Goal: Information Seeking & Learning: Learn about a topic

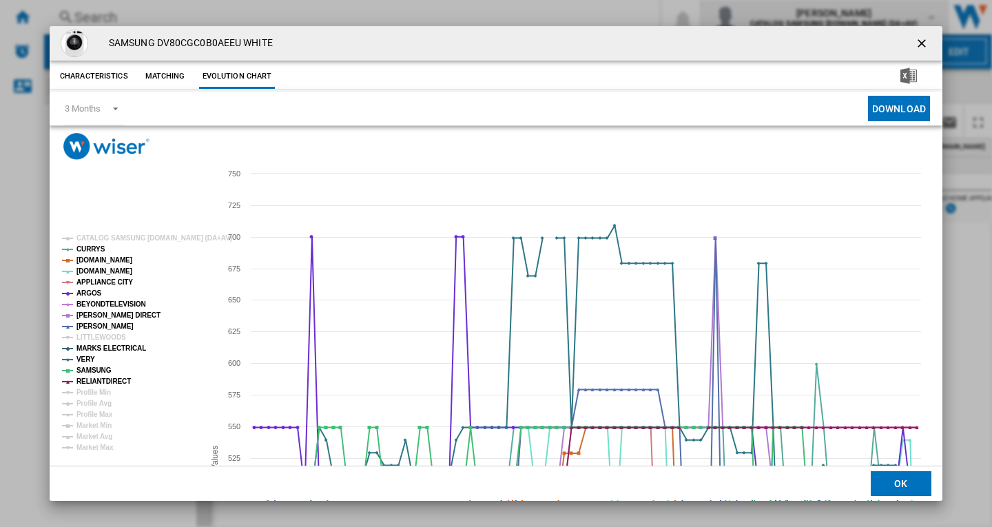
click at [918, 41] on ng-md-icon "getI18NText('BUTTONS.CLOSE_DIALOG')" at bounding box center [923, 45] width 17 height 17
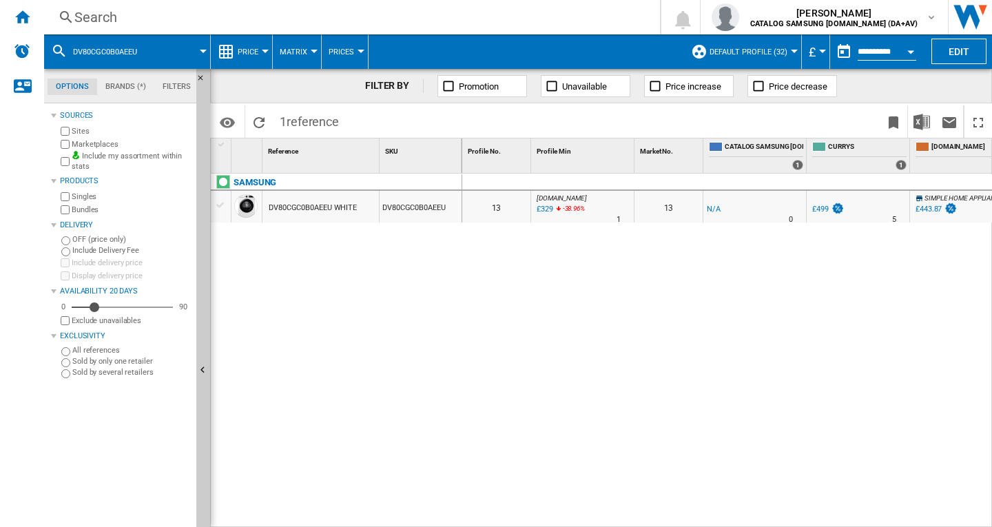
click at [110, 19] on div "Search" at bounding box center [349, 17] width 550 height 19
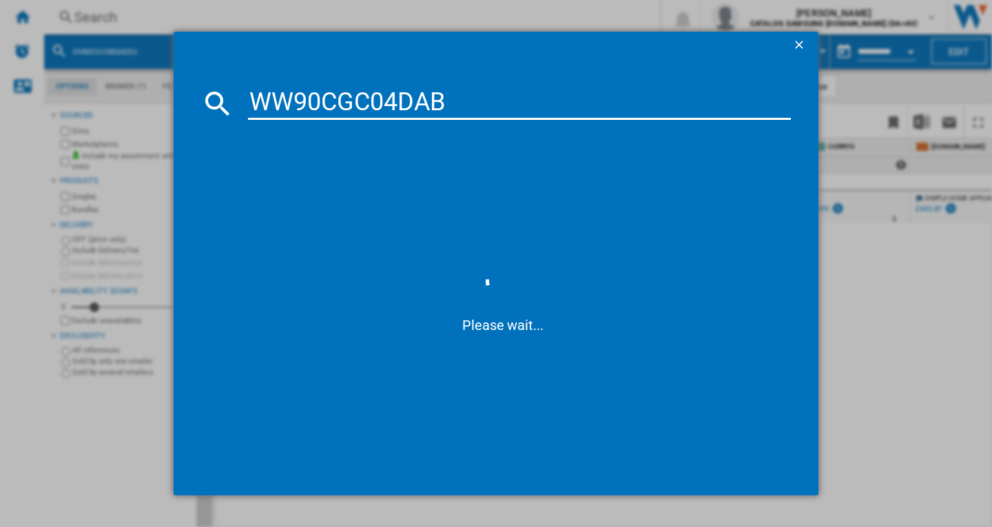
type input "WW90CGC04DAB"
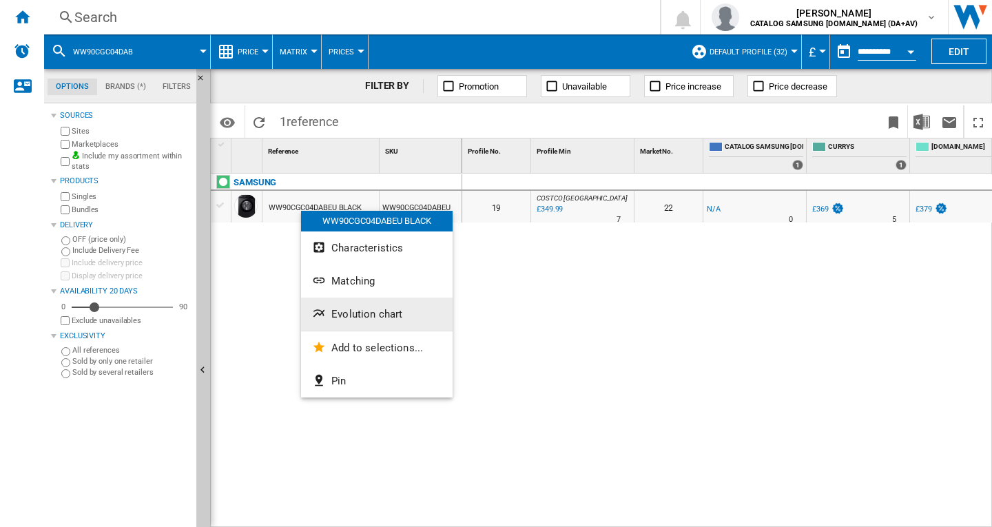
click at [393, 313] on span "Evolution chart" at bounding box center [366, 314] width 71 height 12
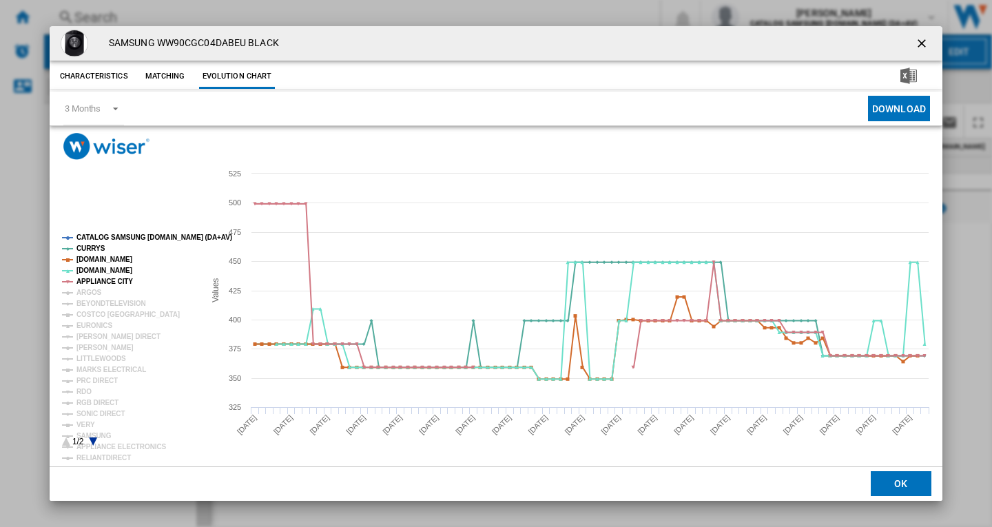
click at [107, 234] on rect "Product popup" at bounding box center [127, 340] width 142 height 223
click at [90, 289] on tspan "ARGOS" at bounding box center [88, 293] width 25 height 8
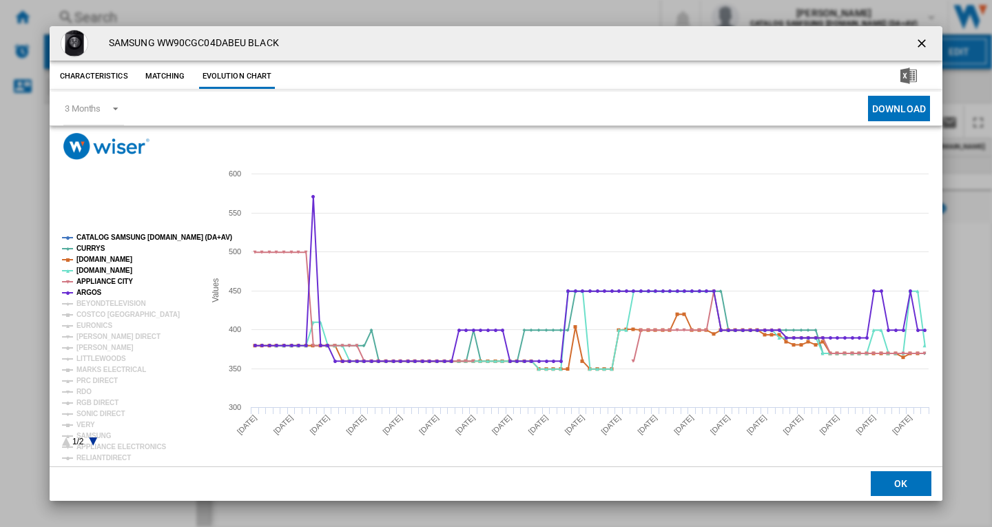
click at [119, 236] on tspan "CATALOG SAMSUNG [DOMAIN_NAME] (DA+AV)" at bounding box center [154, 238] width 156 height 8
click at [102, 302] on tspan "BEYONDTELEVISION" at bounding box center [111, 304] width 70 height 8
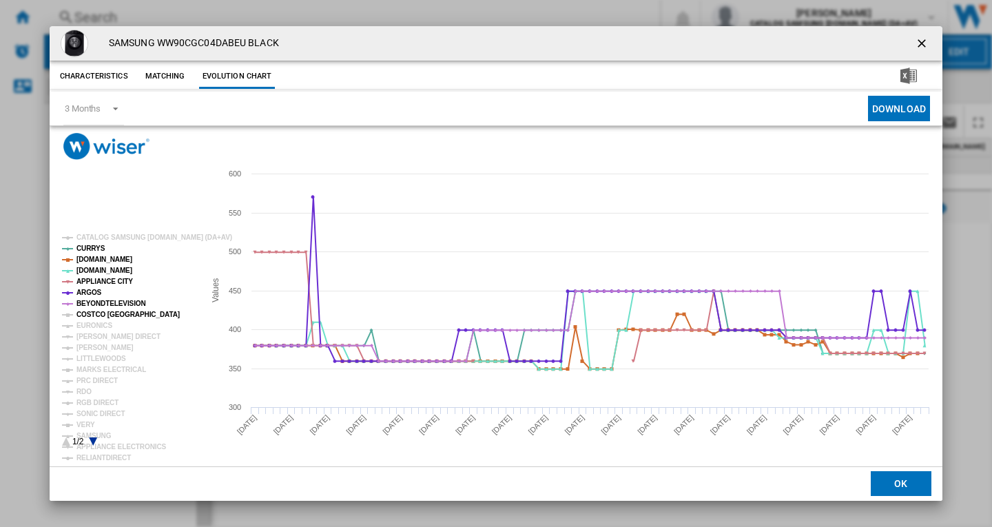
click at [96, 313] on tspan "COSTCO [GEOGRAPHIC_DATA]" at bounding box center [127, 315] width 103 height 8
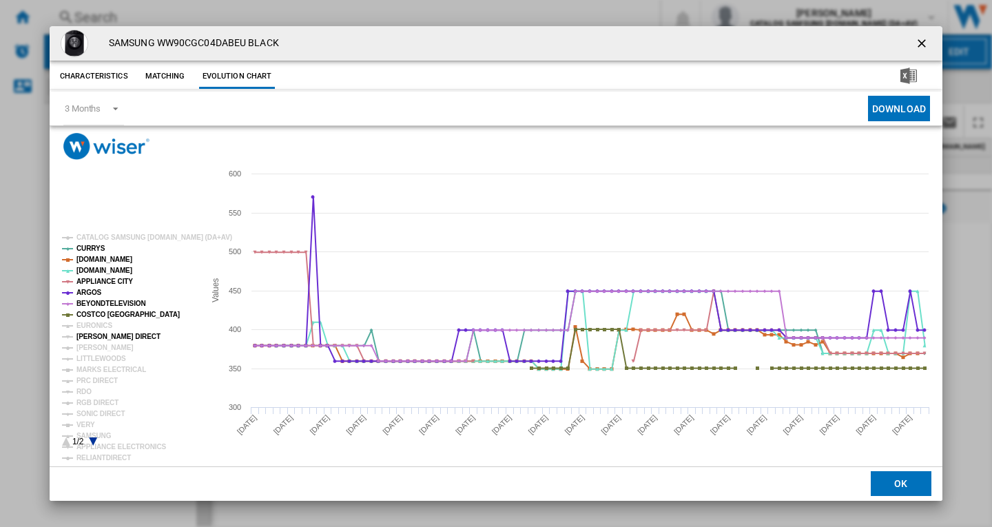
click at [90, 340] on tspan "[PERSON_NAME] DIRECT" at bounding box center [118, 337] width 84 height 8
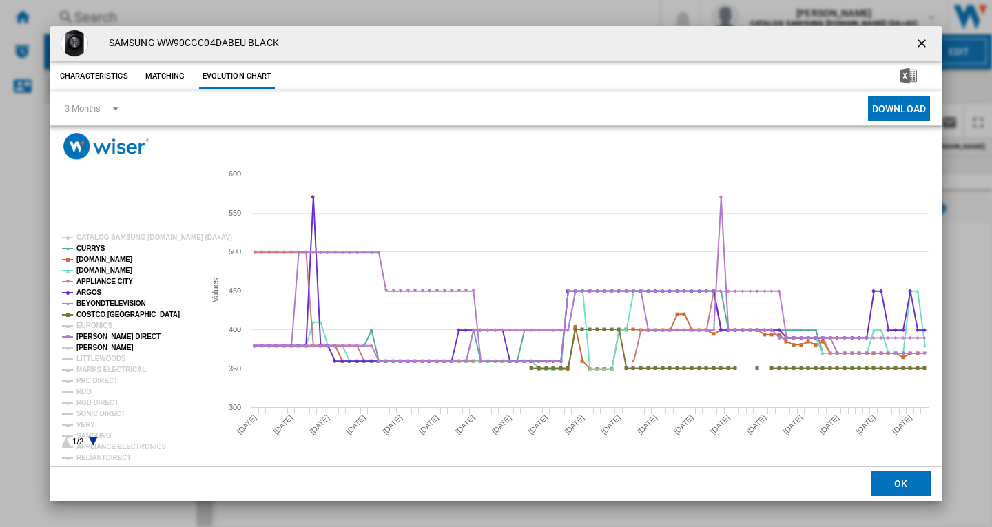
click at [86, 351] on tspan "[PERSON_NAME]" at bounding box center [104, 348] width 57 height 8
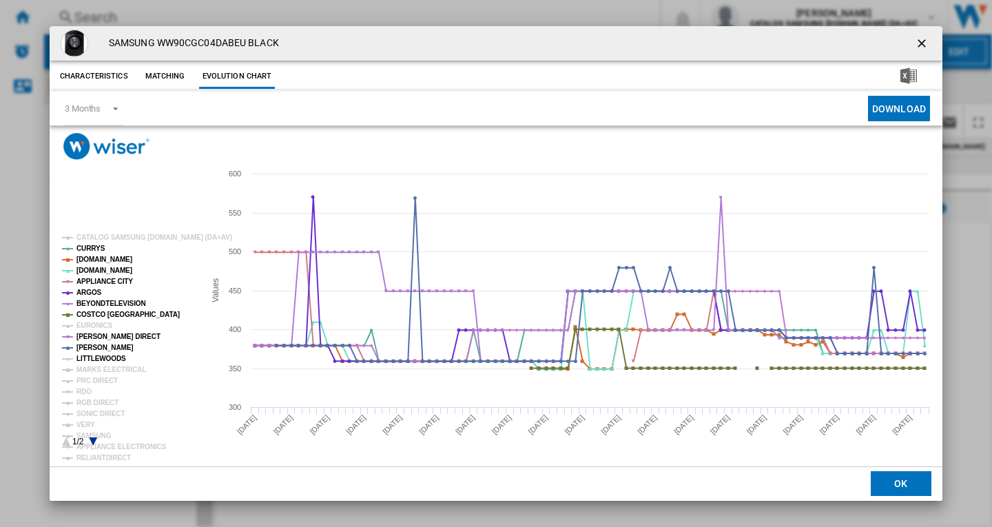
click at [100, 359] on tspan "LITTLEWOODS" at bounding box center [101, 359] width 50 height 8
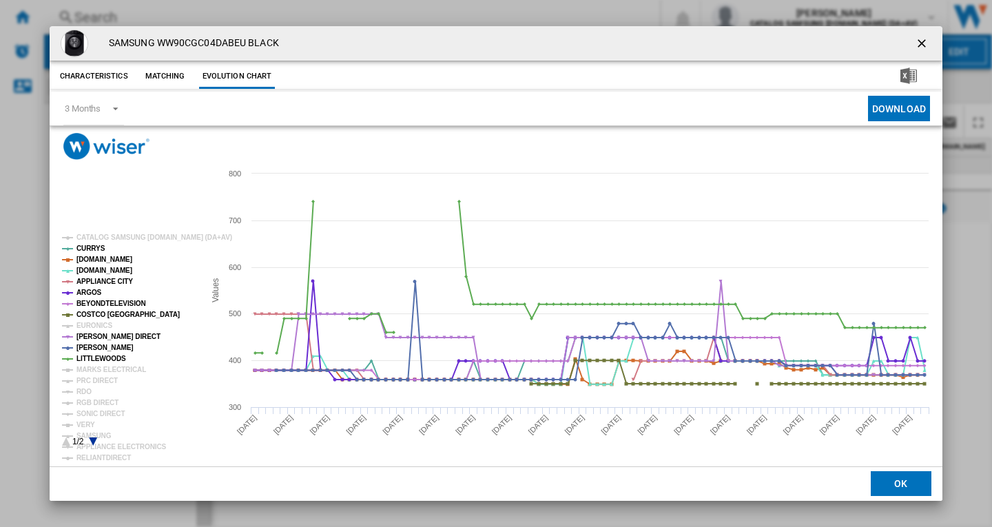
click at [95, 358] on tspan "LITTLEWOODS" at bounding box center [101, 359] width 50 height 8
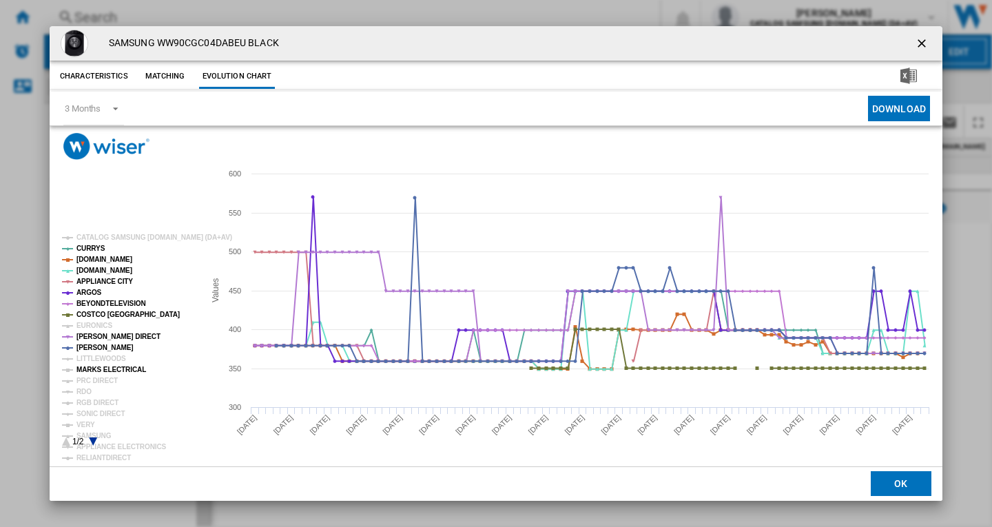
click at [92, 367] on tspan "MARKS ELECTRICAL" at bounding box center [111, 370] width 70 height 8
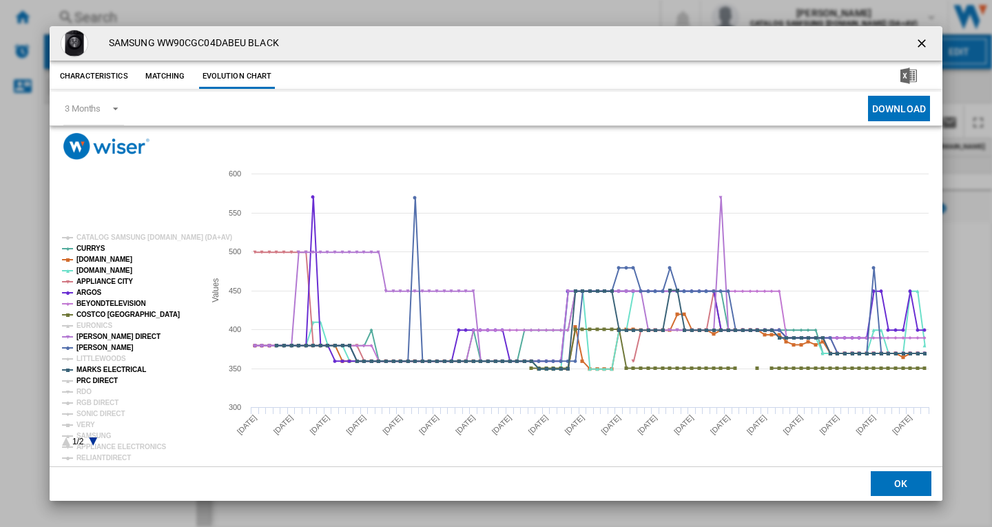
click at [94, 380] on tspan "PRC DIRECT" at bounding box center [96, 381] width 41 height 8
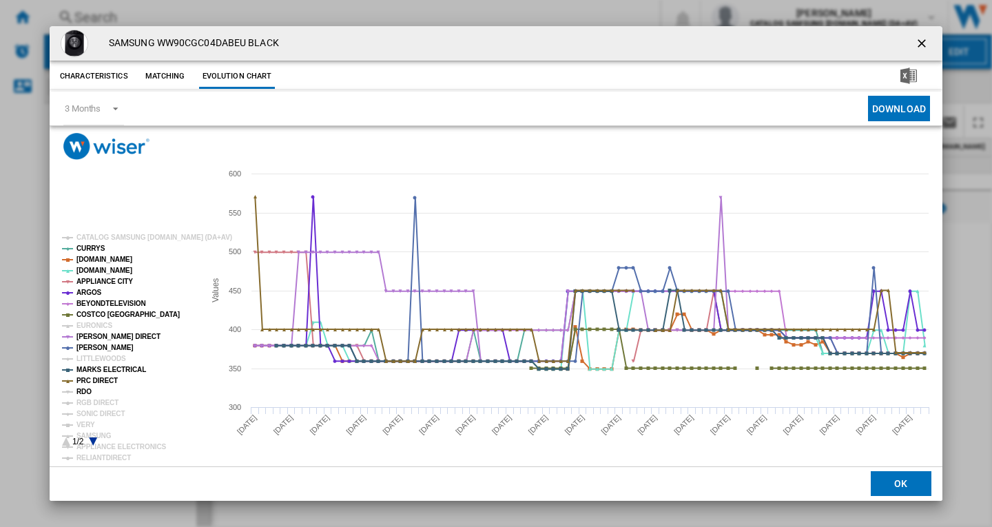
click at [87, 390] on tspan "RDO" at bounding box center [83, 392] width 15 height 8
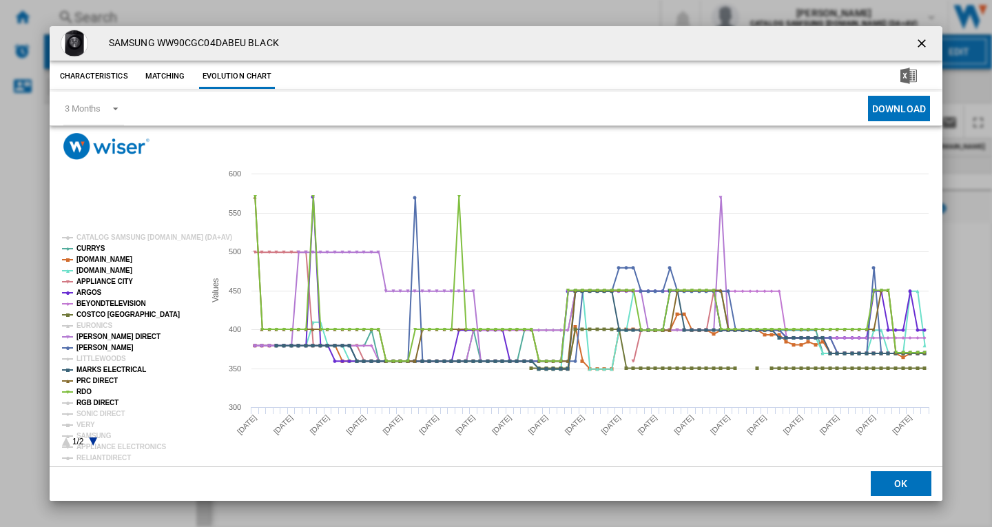
click at [94, 403] on tspan "RGB DIRECT" at bounding box center [97, 403] width 42 height 8
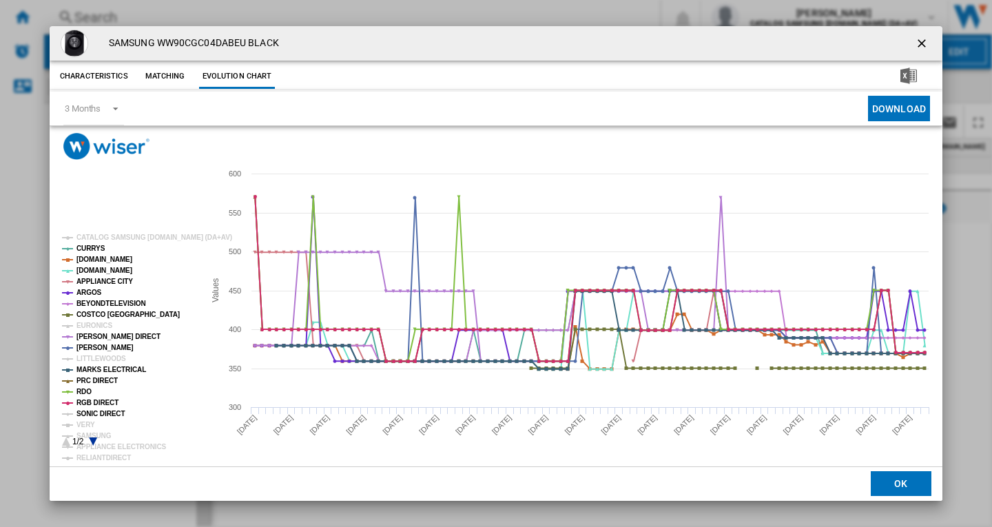
click at [99, 412] on tspan "SONIC DIRECT" at bounding box center [100, 414] width 48 height 8
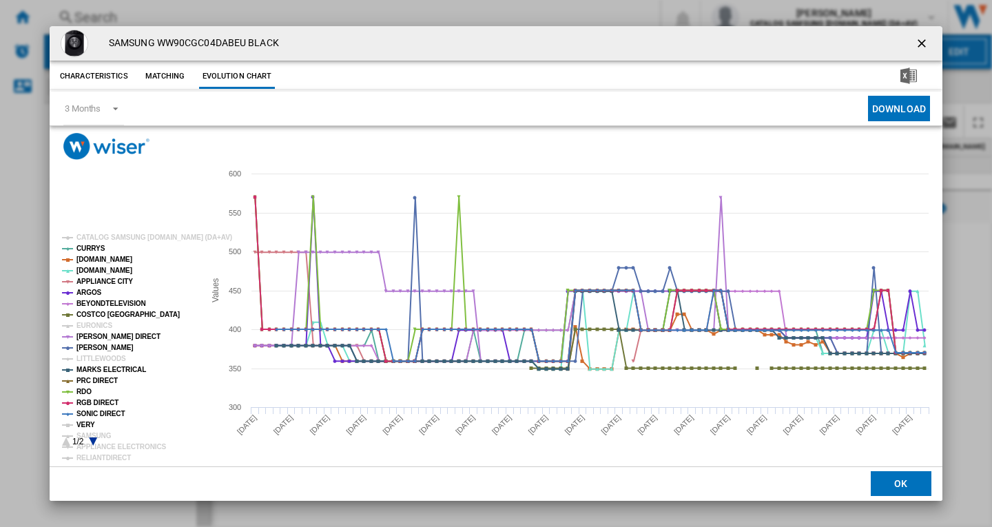
click at [88, 422] on tspan "VERY" at bounding box center [85, 425] width 19 height 8
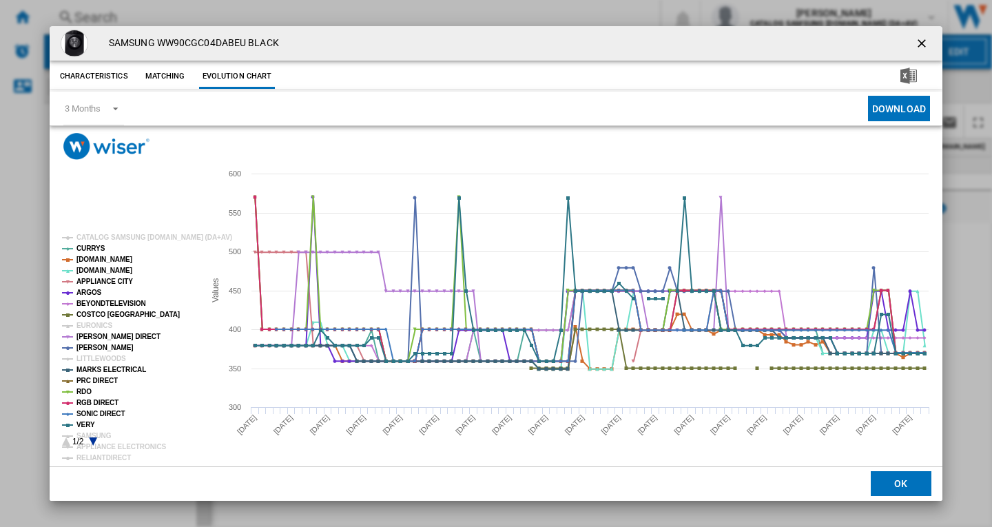
click at [90, 439] on icon "Product popup" at bounding box center [93, 441] width 8 height 8
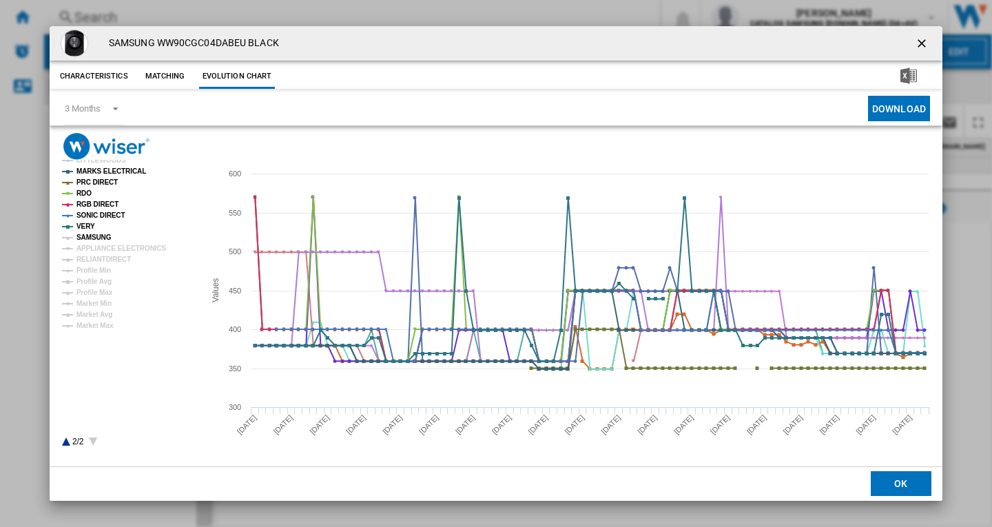
click at [97, 240] on tspan "SAMSUNG" at bounding box center [93, 238] width 35 height 8
click at [105, 246] on tspan "APPLIANCE ELECTRONICS" at bounding box center [121, 249] width 90 height 8
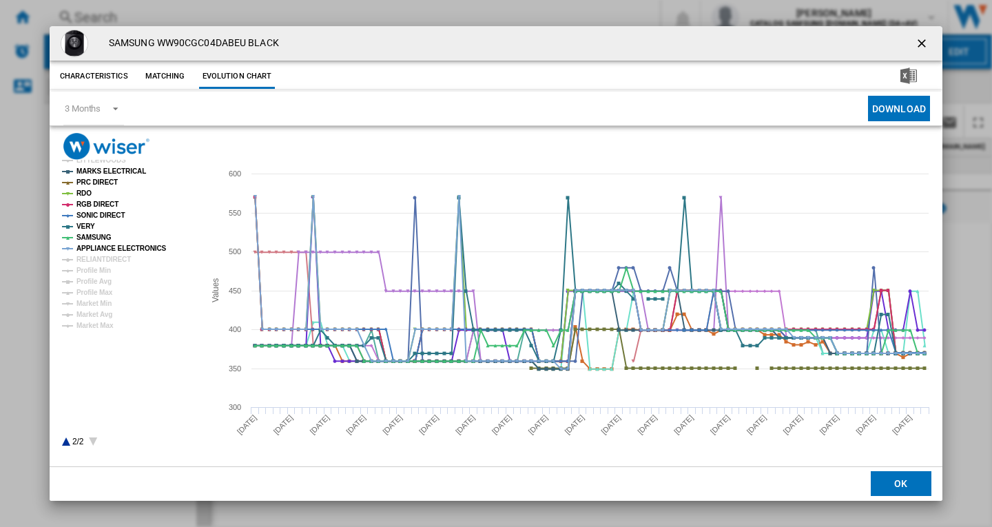
click at [103, 252] on tspan "APPLIANCE ELECTRONICS" at bounding box center [121, 249] width 90 height 8
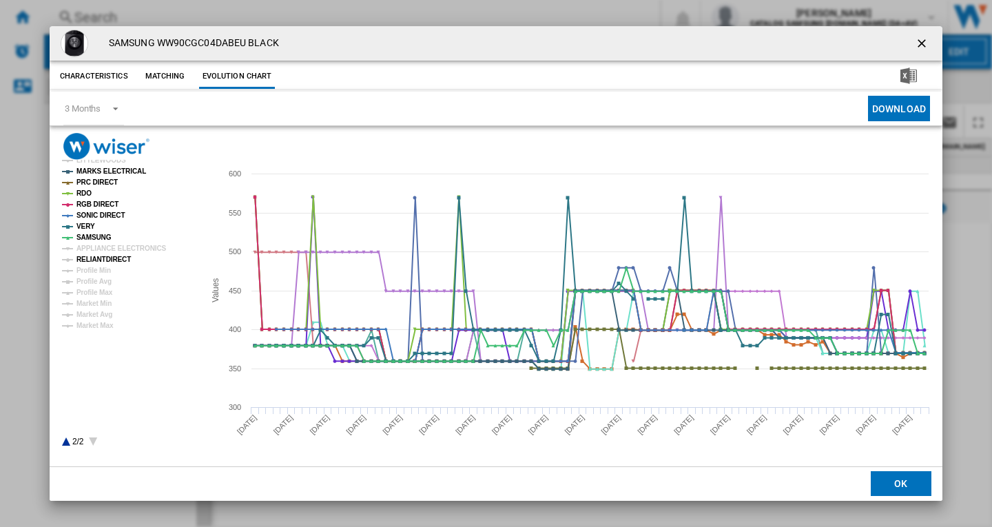
click at [101, 258] on tspan "RELIANTDIRECT" at bounding box center [103, 260] width 54 height 8
click at [110, 247] on tspan "APPLIANCE ELECTRONICS" at bounding box center [121, 249] width 90 height 8
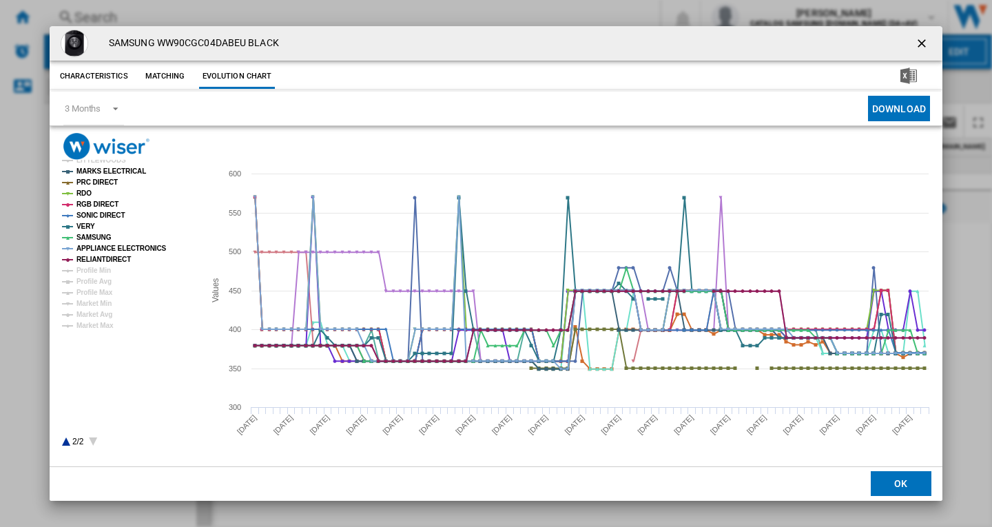
click at [65, 442] on icon "Product popup" at bounding box center [66, 441] width 8 height 8
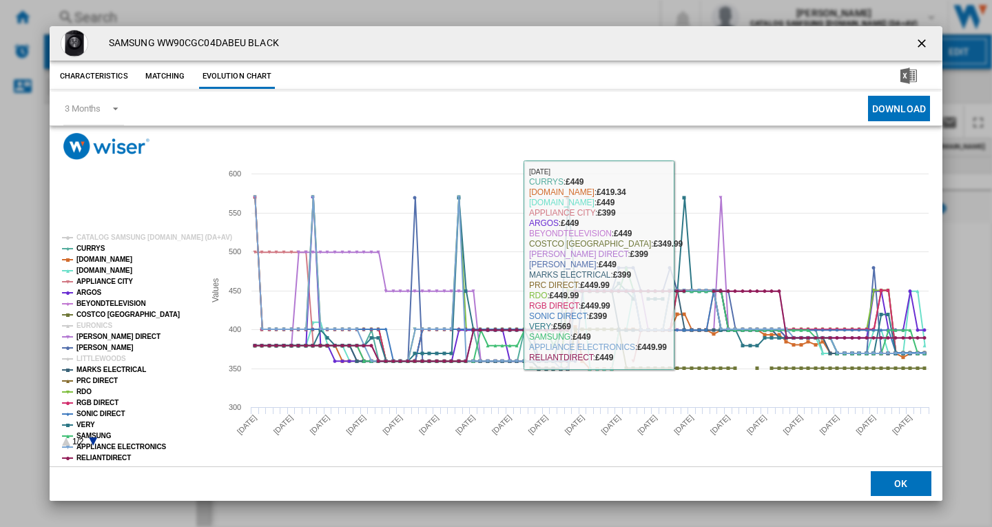
drag, startPoint x: 920, startPoint y: 40, endPoint x: 72, endPoint y: 27, distance: 847.5
click at [919, 40] on ng-md-icon "getI18NText('BUTTONS.CLOSE_DIALOG')" at bounding box center [923, 45] width 17 height 17
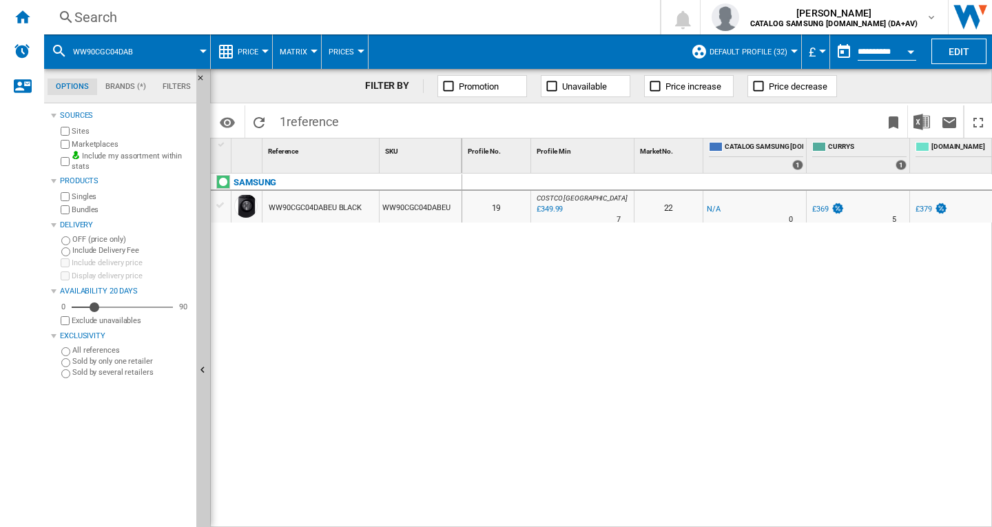
click at [104, 14] on div "Search" at bounding box center [349, 17] width 550 height 19
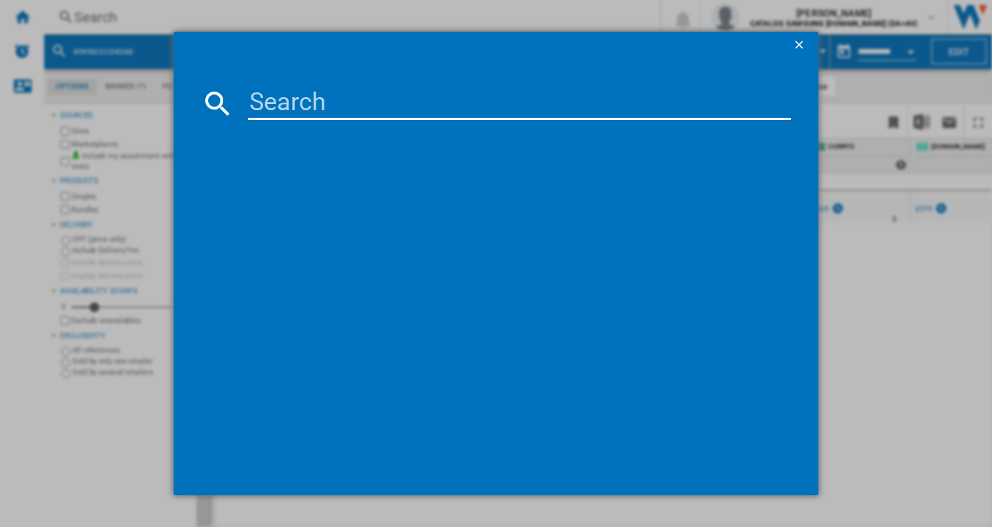
click at [316, 105] on input at bounding box center [519, 103] width 543 height 33
type input "WD80TA046BX"
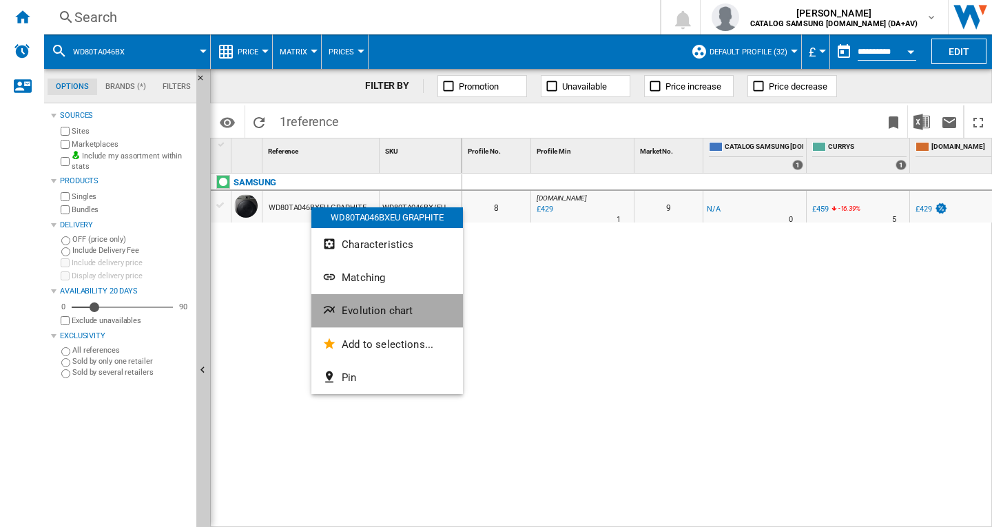
click at [383, 307] on span "Evolution chart" at bounding box center [377, 311] width 71 height 12
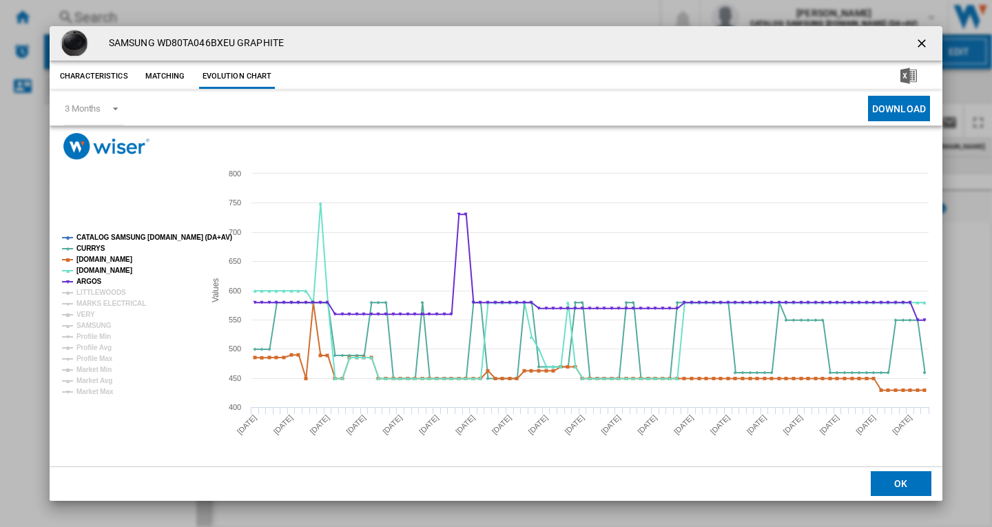
click at [114, 231] on rect "Product popup" at bounding box center [127, 315] width 142 height 173
click at [116, 240] on tspan "CATALOG SAMSUNG [DOMAIN_NAME] (DA+AV)" at bounding box center [154, 238] width 156 height 8
click at [94, 302] on tspan "MARKS ELECTRICAL" at bounding box center [111, 304] width 70 height 8
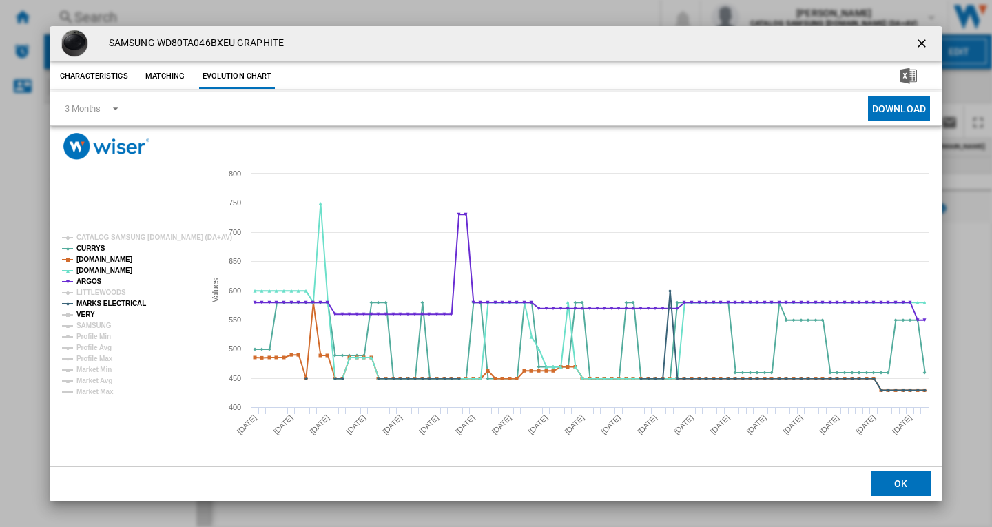
click at [86, 313] on tspan "VERY" at bounding box center [85, 315] width 19 height 8
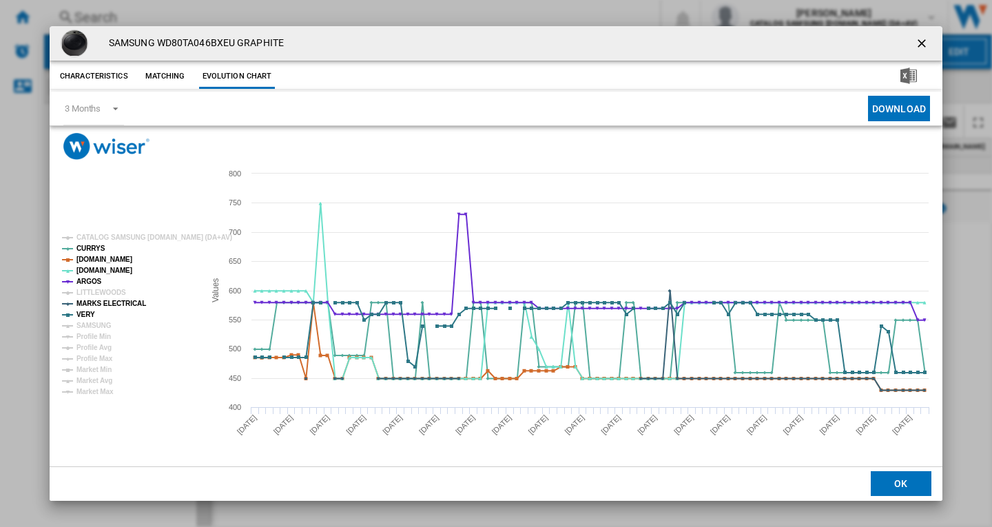
click at [89, 322] on tspan "SAMSUNG" at bounding box center [93, 326] width 35 height 8
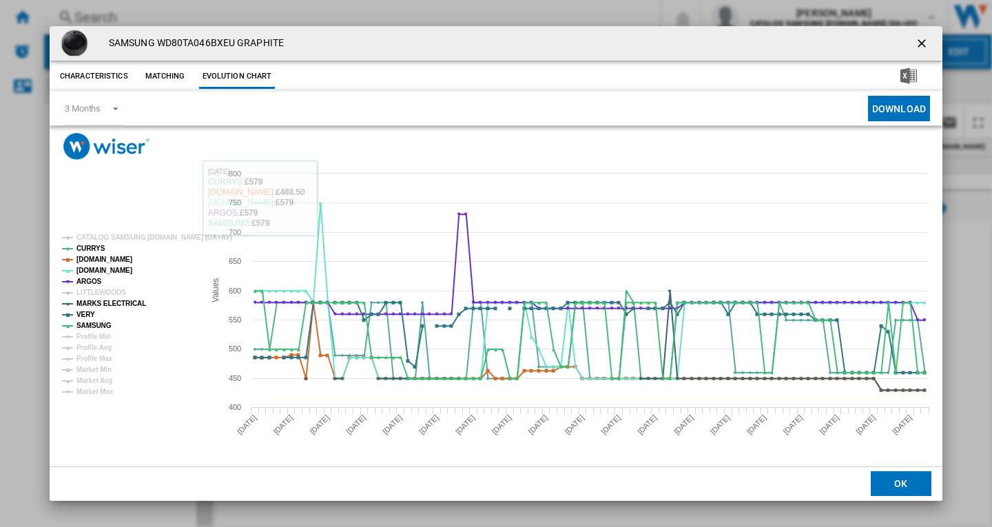
click at [920, 37] on ng-md-icon "getI18NText('BUTTONS.CLOSE_DIALOG')" at bounding box center [923, 45] width 17 height 17
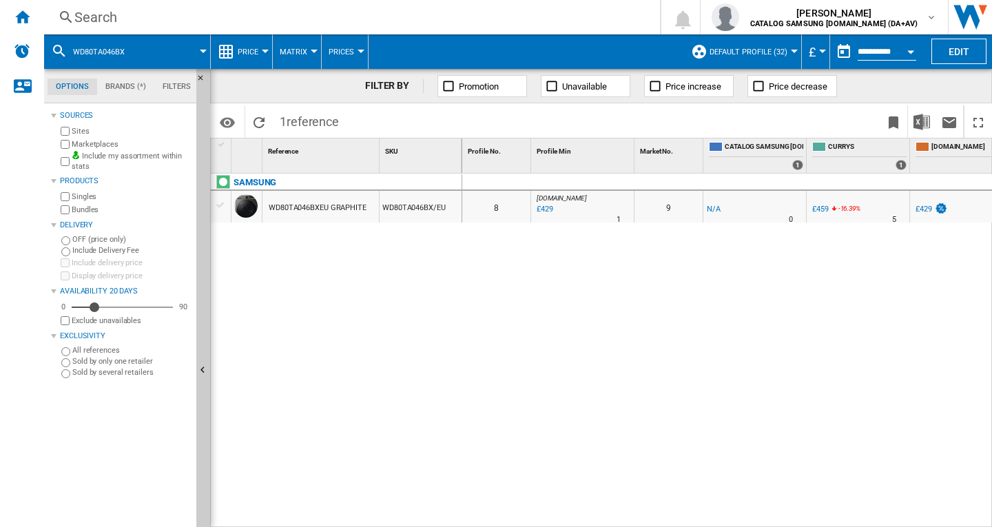
click at [114, 19] on div "Search" at bounding box center [349, 17] width 550 height 19
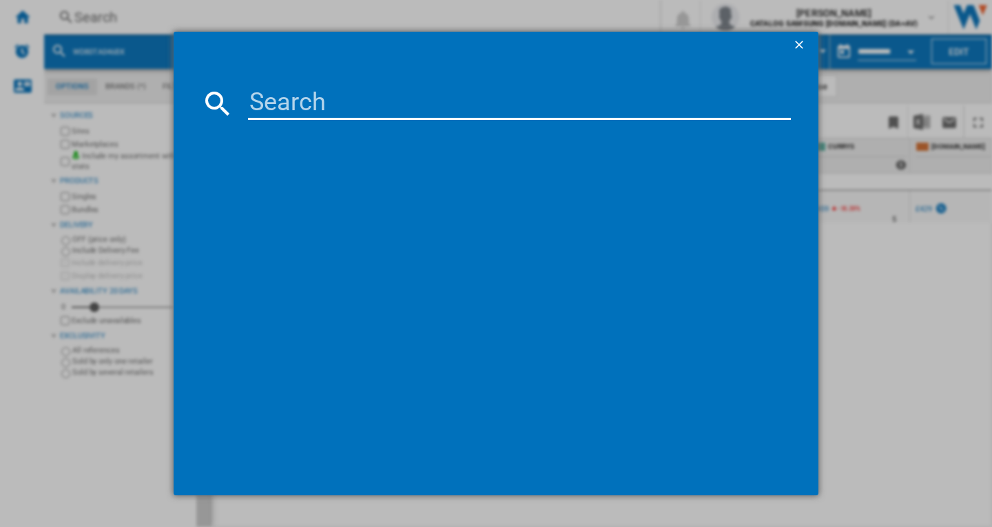
click at [380, 110] on input at bounding box center [519, 103] width 543 height 33
type input "DV80CGC0B0AB"
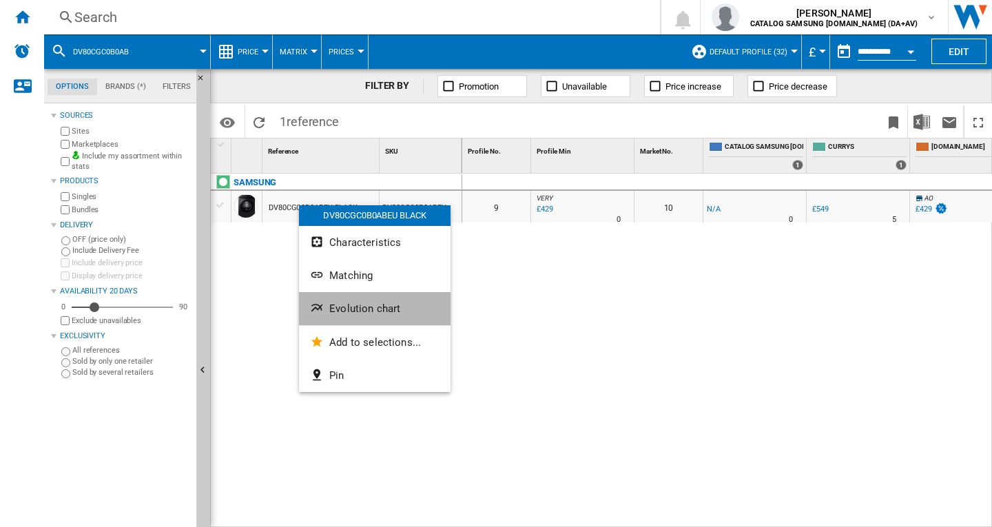
click at [362, 302] on button "Evolution chart" at bounding box center [375, 308] width 152 height 33
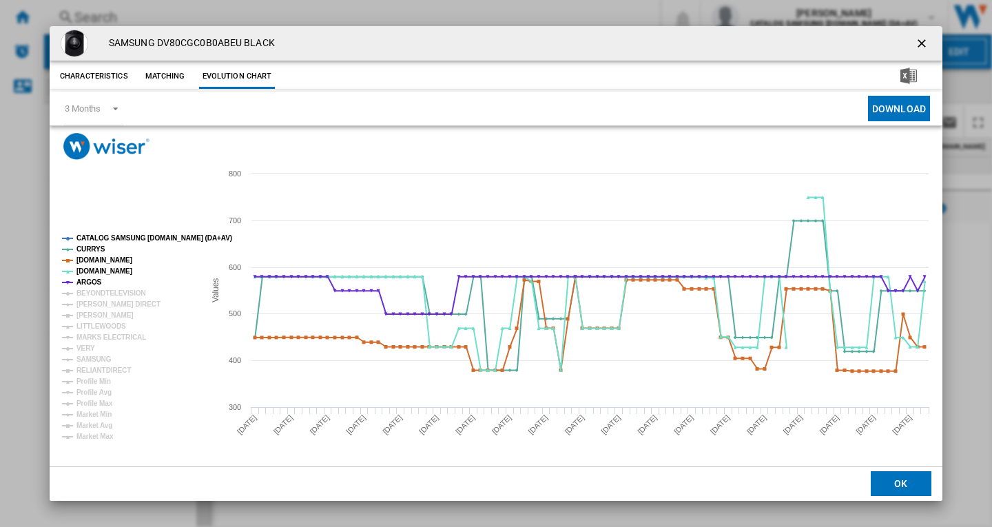
click at [116, 231] on rect "Product popup" at bounding box center [127, 337] width 142 height 217
click at [116, 234] on tspan "CATALOG SAMSUNG [DOMAIN_NAME] (DA+AV)" at bounding box center [154, 238] width 156 height 8
click at [90, 289] on tspan "BEYONDTELEVISION" at bounding box center [111, 293] width 70 height 8
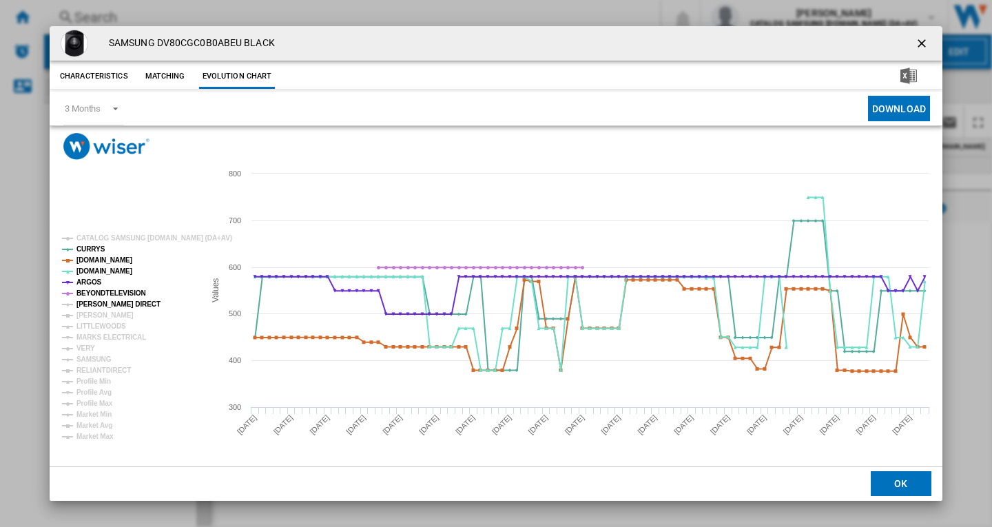
click at [90, 302] on tspan "[PERSON_NAME] DIRECT" at bounding box center [118, 304] width 84 height 8
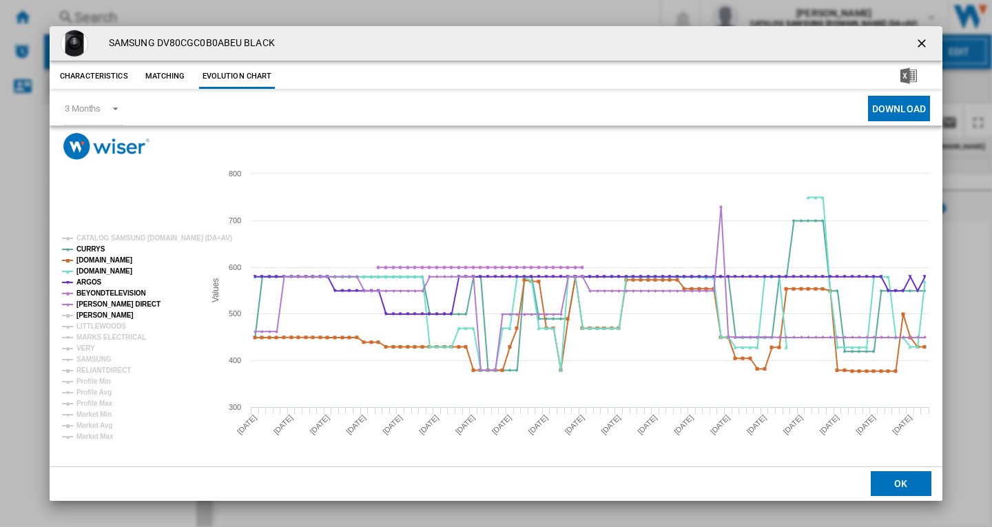
click at [90, 312] on tspan "[PERSON_NAME]" at bounding box center [104, 315] width 57 height 8
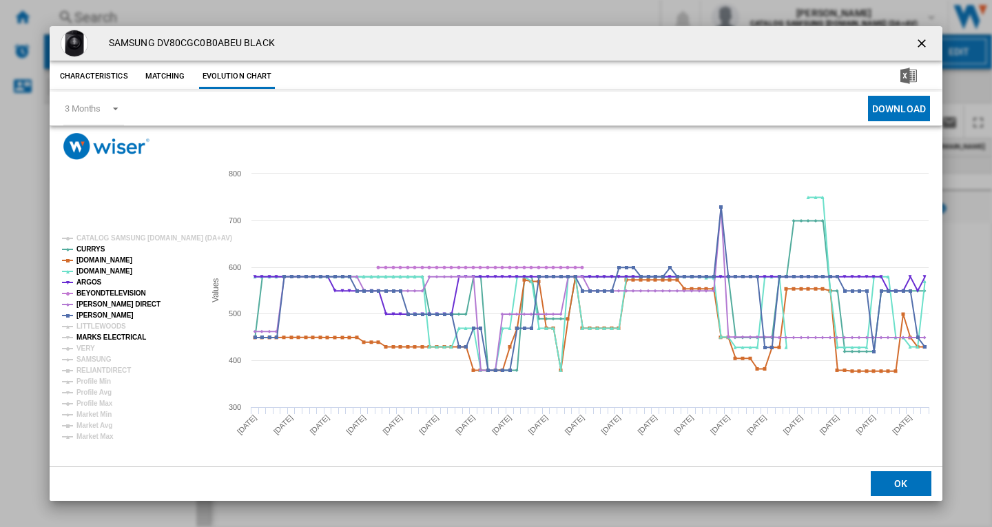
click at [92, 338] on tspan "MARKS ELECTRICAL" at bounding box center [111, 337] width 70 height 8
click at [84, 352] on tspan "VERY" at bounding box center [85, 348] width 19 height 8
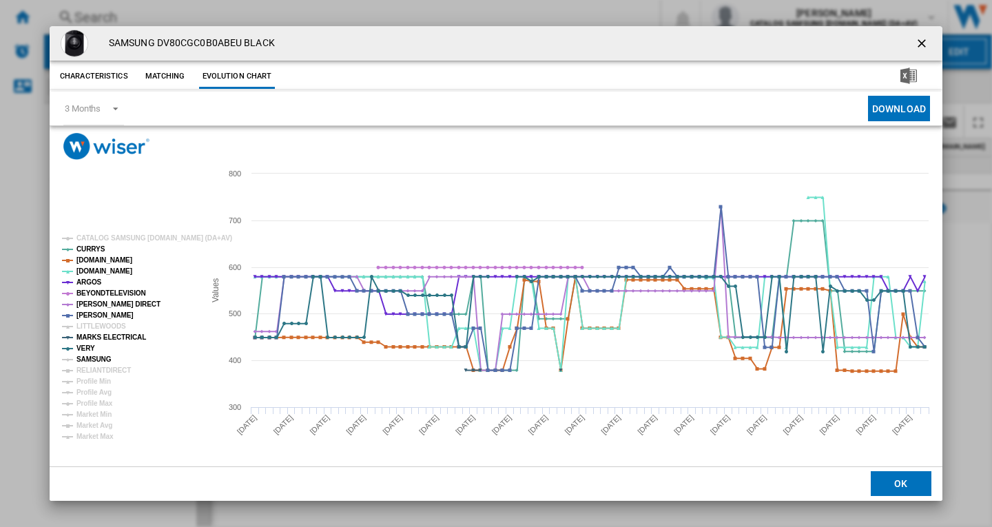
click at [91, 358] on tspan "SAMSUNG" at bounding box center [93, 359] width 35 height 8
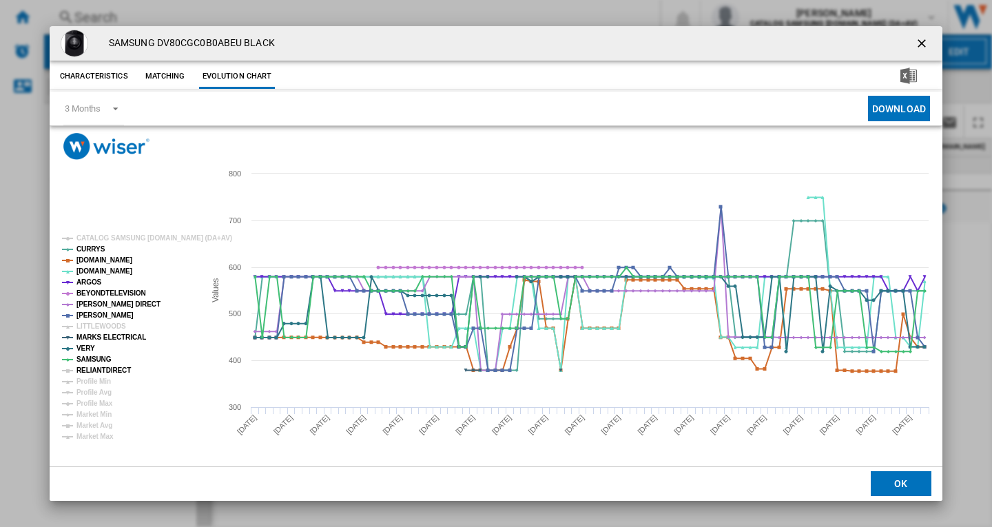
click at [94, 369] on tspan "RELIANTDIRECT" at bounding box center [103, 371] width 54 height 8
click at [920, 44] on ng-md-icon "getI18NText('BUTTONS.CLOSE_DIALOG')" at bounding box center [923, 45] width 17 height 17
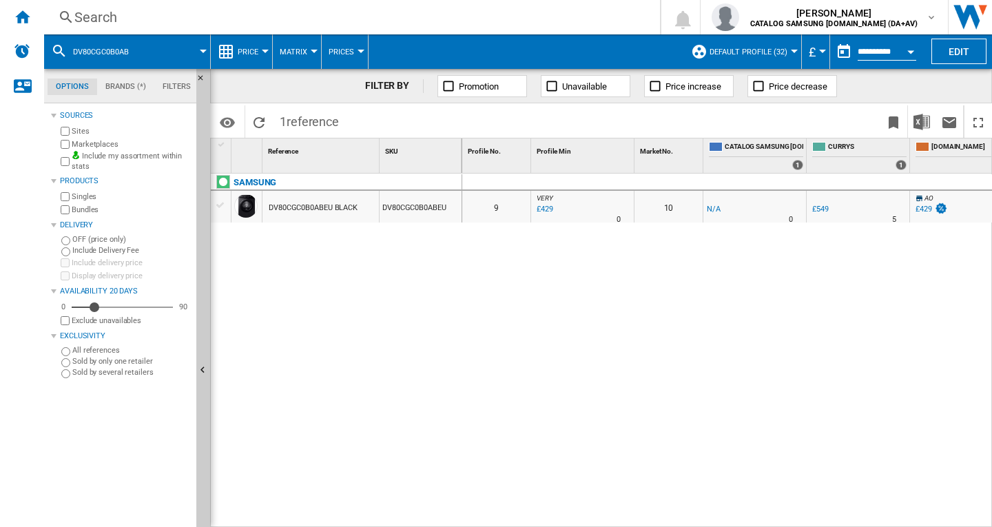
click at [136, 12] on div "Search" at bounding box center [349, 17] width 550 height 19
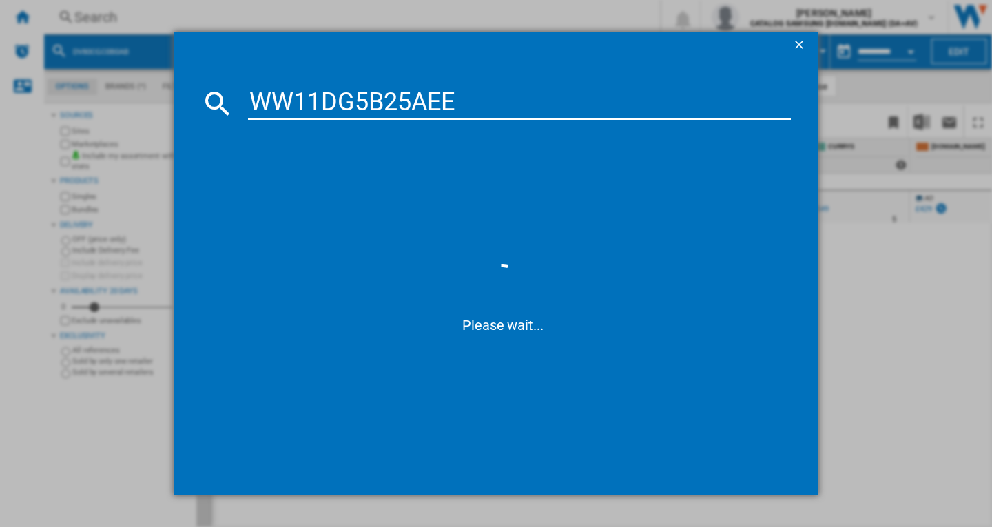
type input "WW11DG5B25AE"
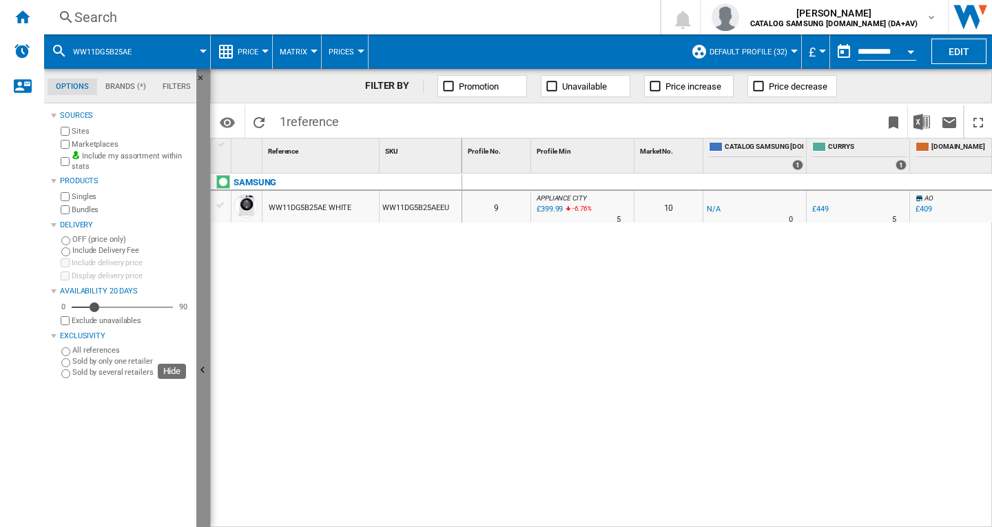
click at [200, 372] on ng-md-icon "Hide" at bounding box center [204, 372] width 17 height 17
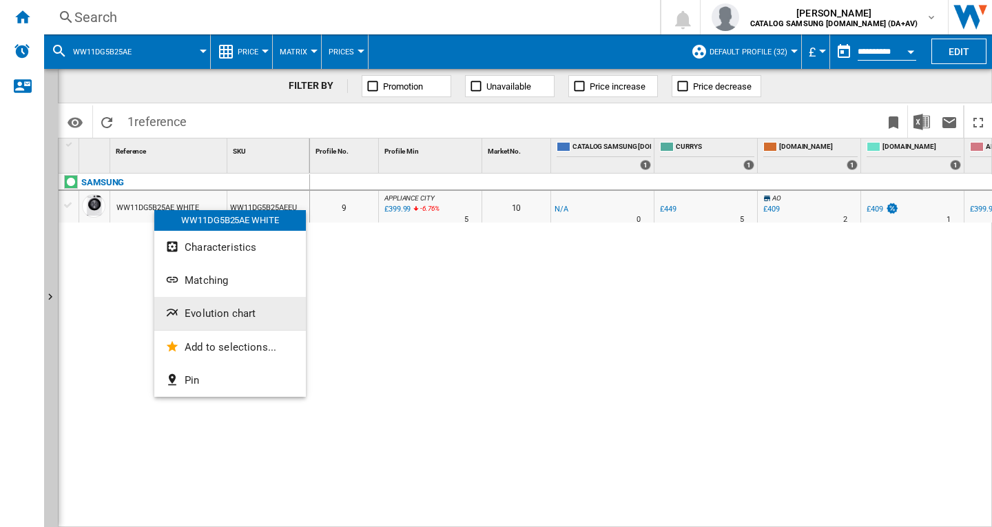
click at [214, 319] on span "Evolution chart" at bounding box center [220, 313] width 71 height 12
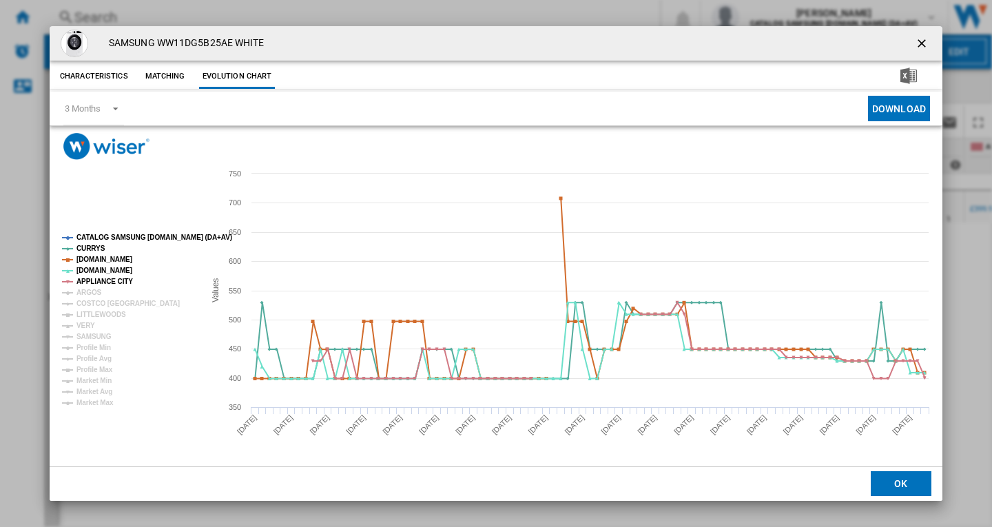
click at [114, 235] on tspan "CATALOG SAMSUNG [DOMAIN_NAME] (DA+AV)" at bounding box center [154, 238] width 156 height 8
click at [90, 291] on tspan "ARGOS" at bounding box center [88, 293] width 25 height 8
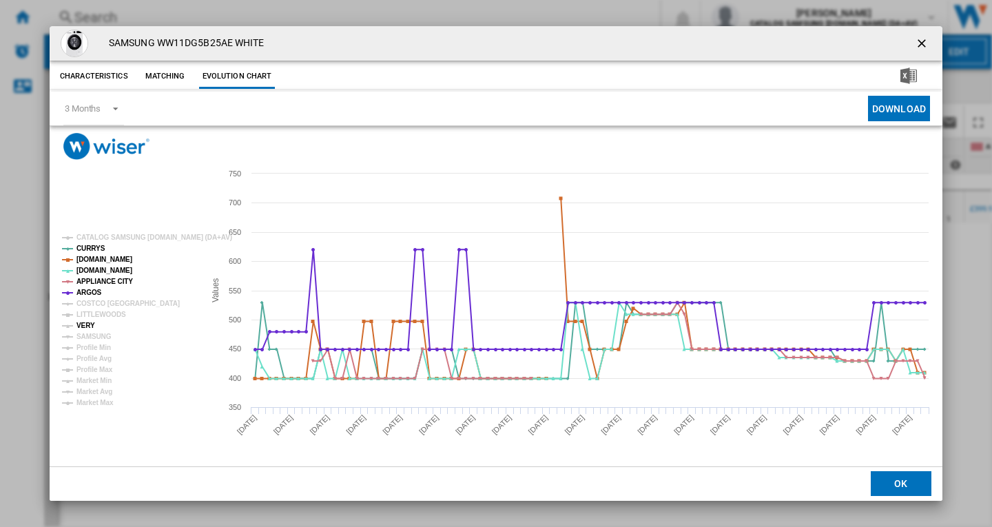
click at [87, 327] on tspan "VERY" at bounding box center [85, 326] width 19 height 8
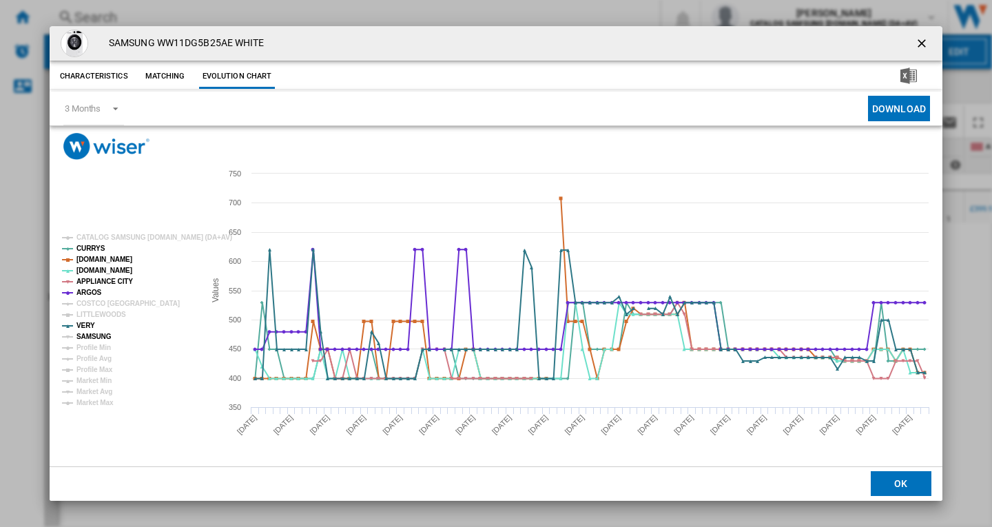
click at [92, 336] on tspan "SAMSUNG" at bounding box center [93, 337] width 35 height 8
